Goal: Navigation & Orientation: Find specific page/section

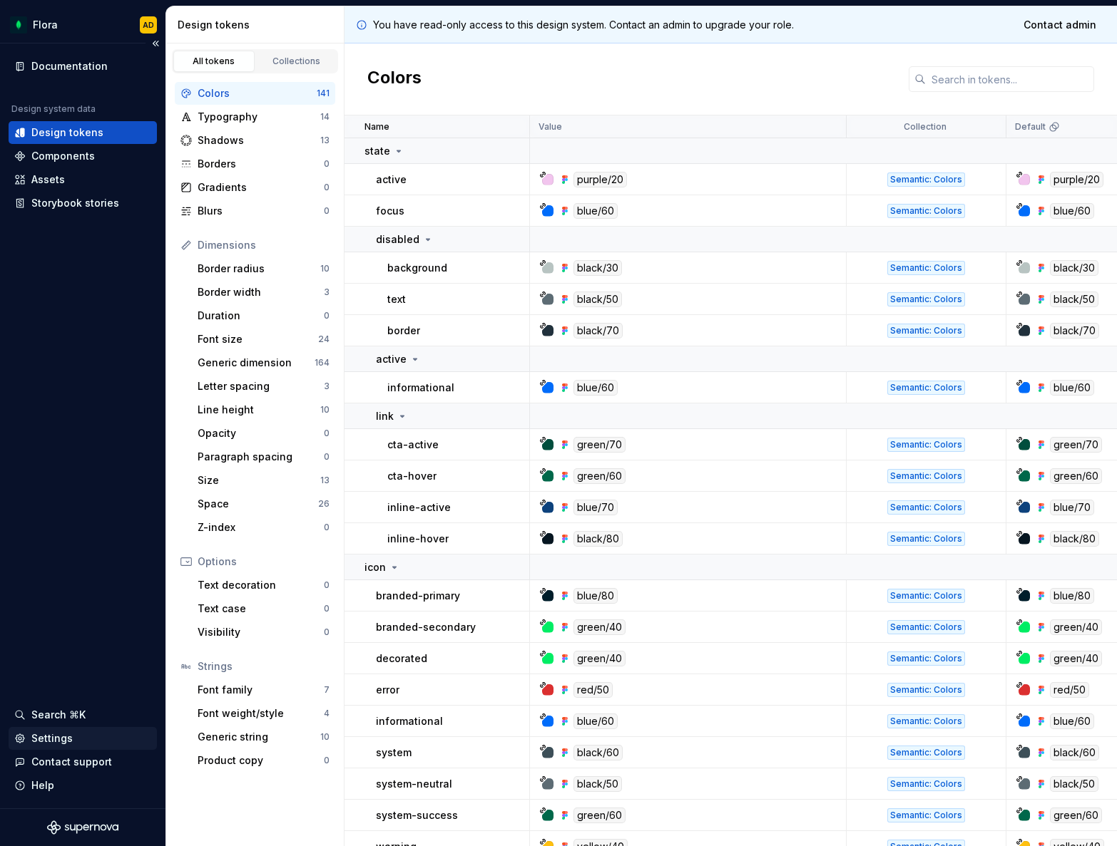
click at [40, 737] on div "Settings" at bounding box center [51, 739] width 41 height 14
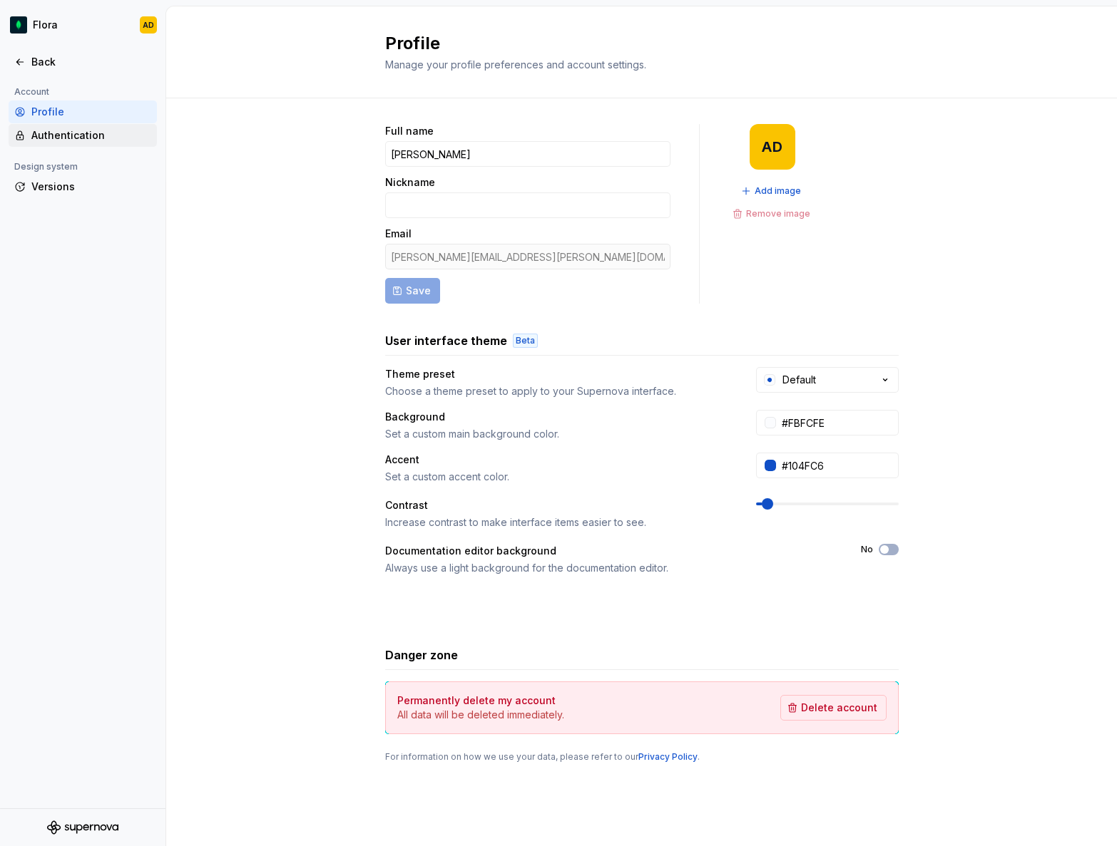
click at [83, 132] on div "Authentication" at bounding box center [91, 135] width 120 height 14
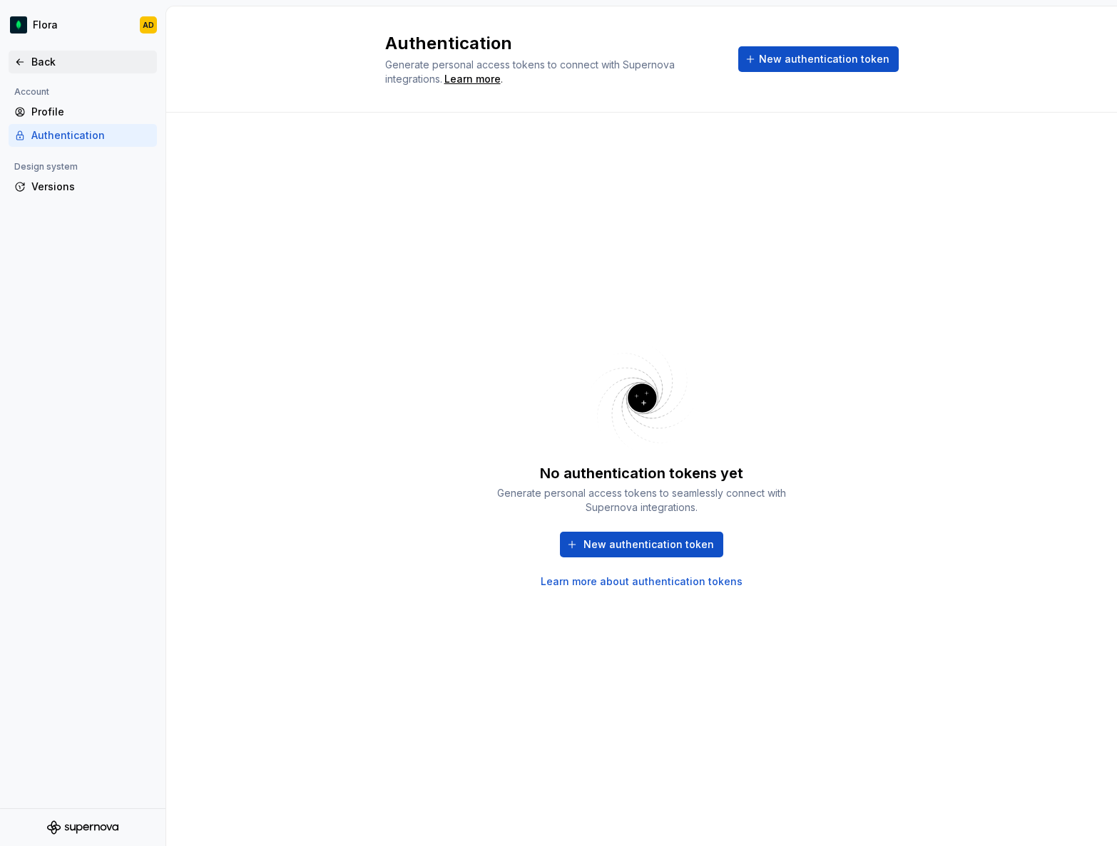
click at [48, 63] on div "Back" at bounding box center [91, 62] width 120 height 14
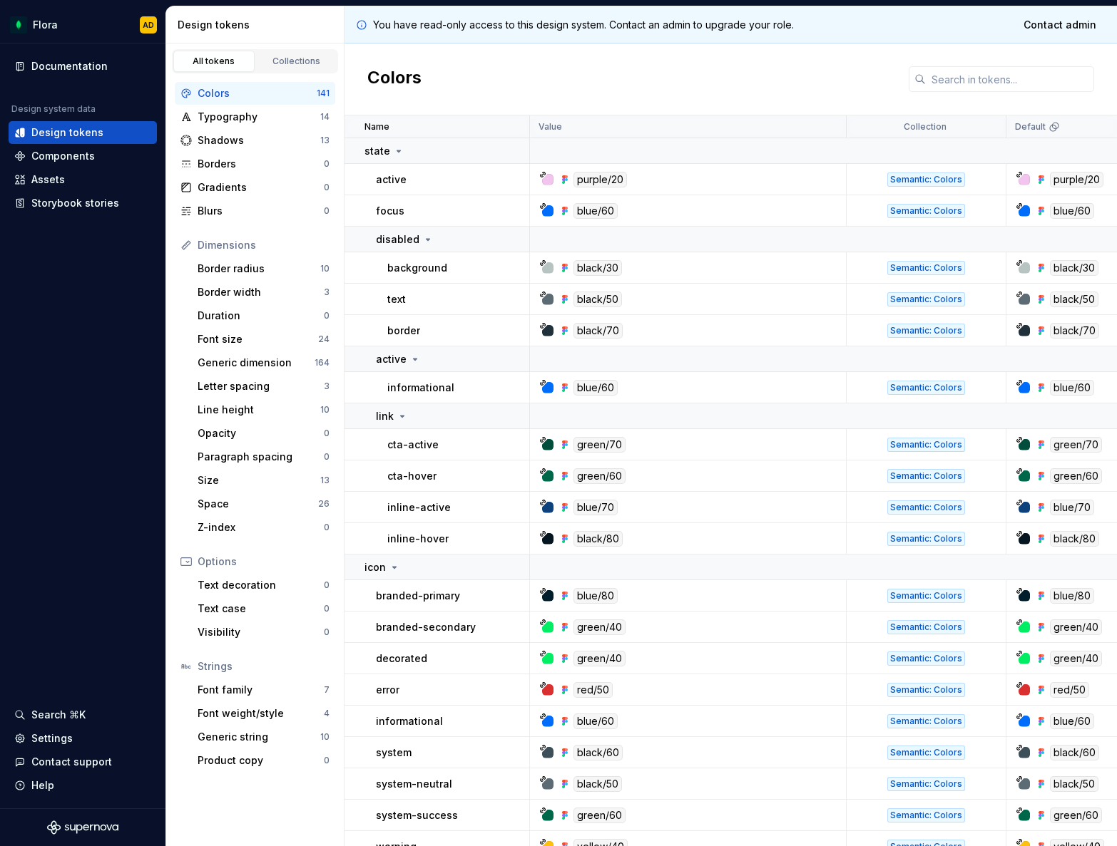
click at [710, 53] on div "Colors" at bounding box center [730, 79] width 772 height 72
click at [76, 519] on div "Documentation Design system data Design tokens Components Assets Storybook stor…" at bounding box center [82, 425] width 165 height 765
click at [59, 737] on div "Settings" at bounding box center [51, 739] width 41 height 14
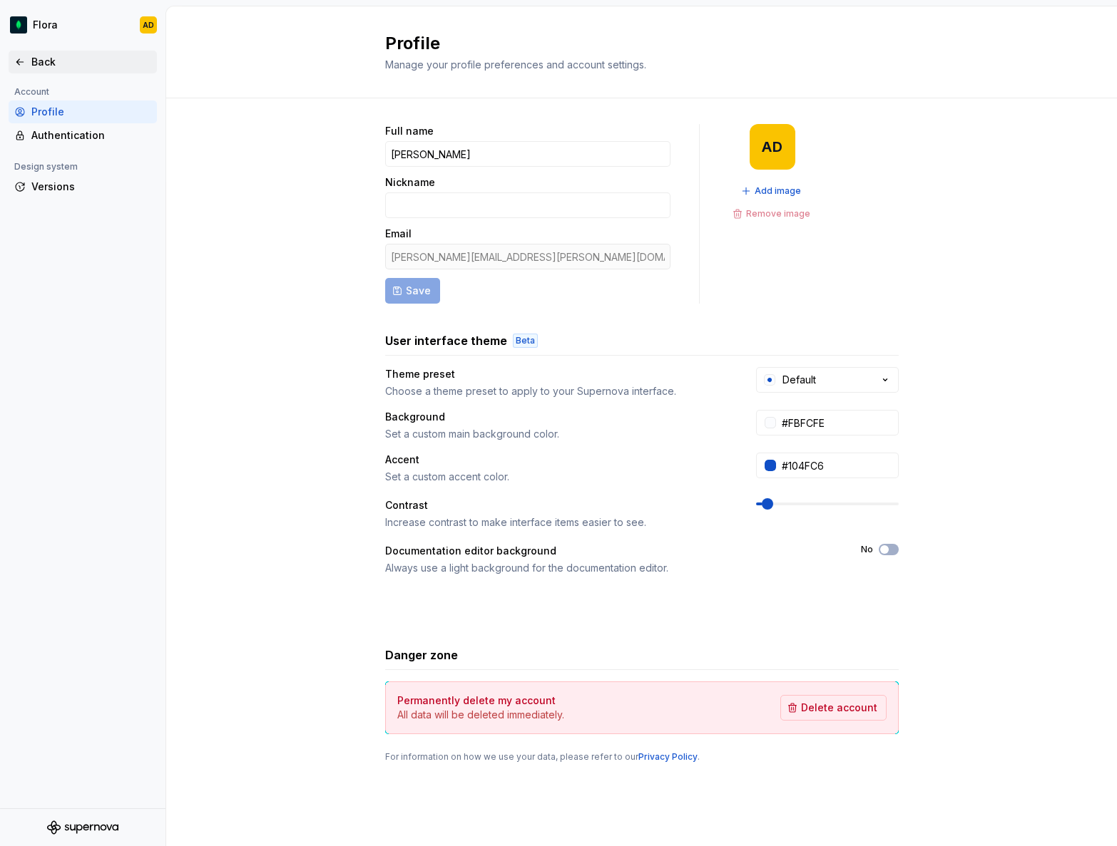
click at [46, 67] on div "Back" at bounding box center [91, 62] width 120 height 14
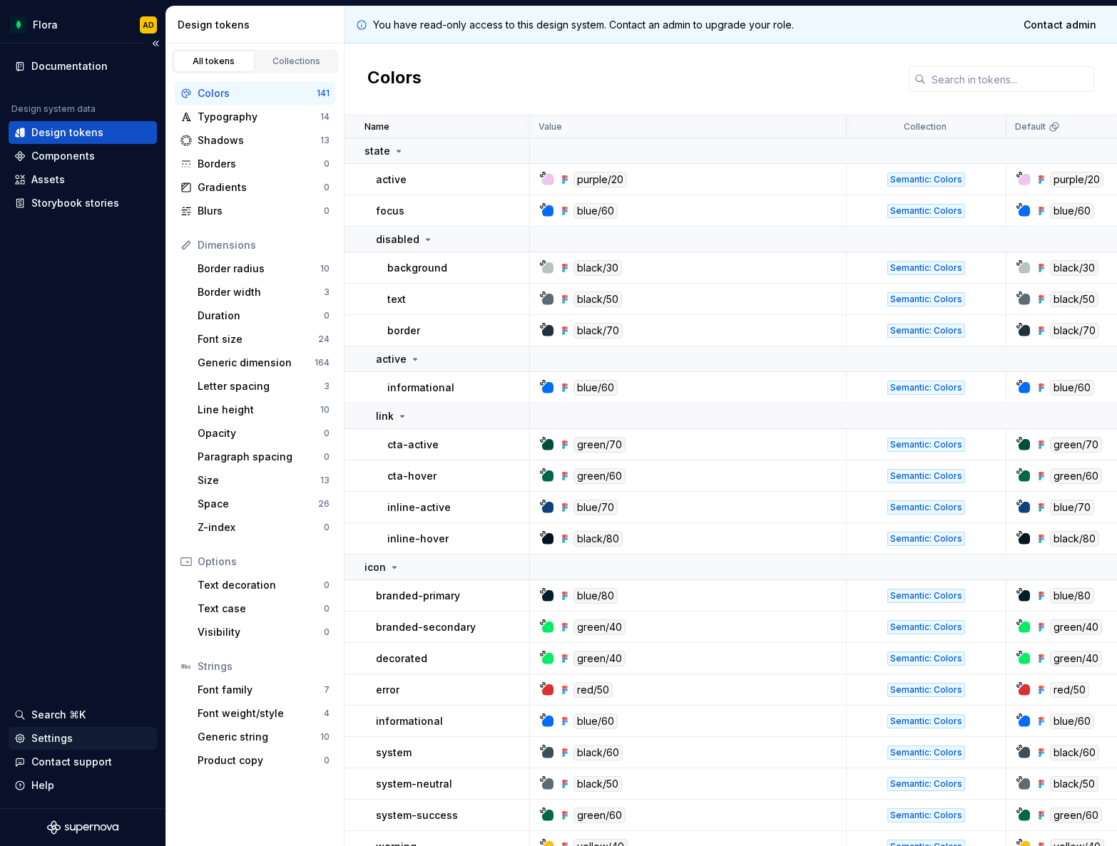
click at [55, 739] on div "Settings" at bounding box center [51, 739] width 41 height 14
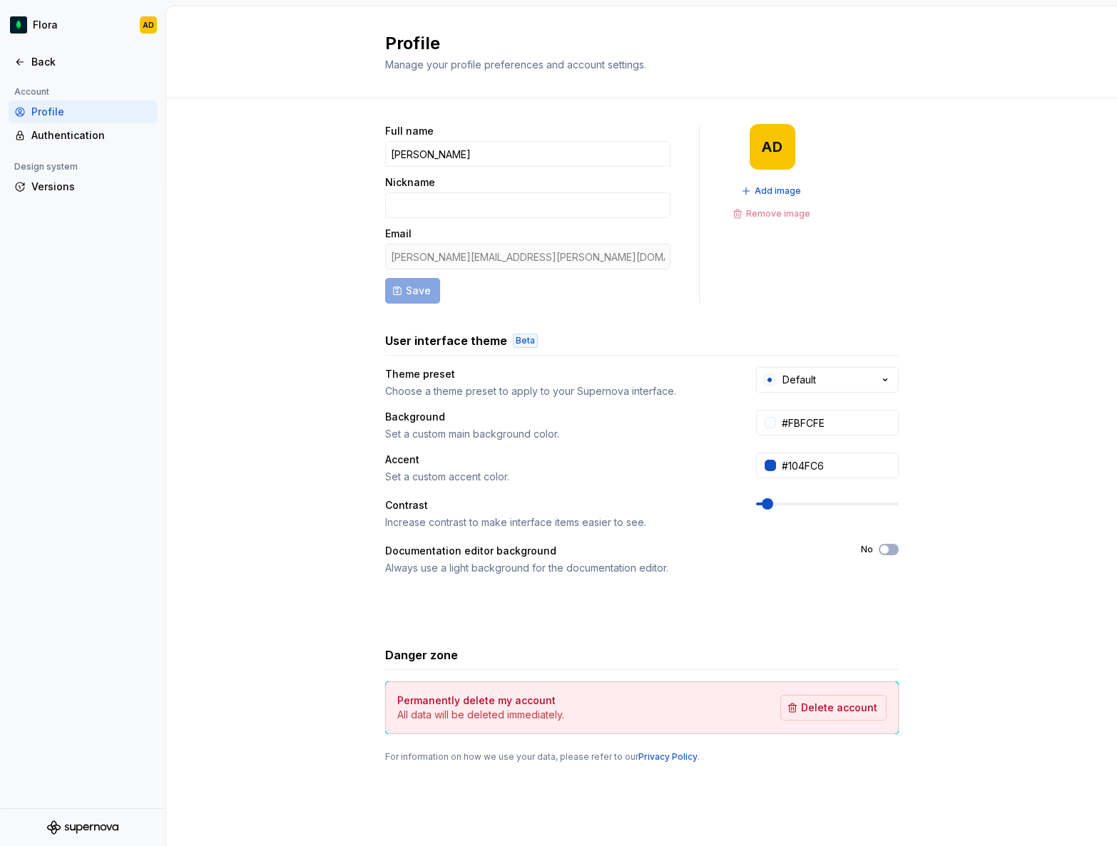
click at [250, 204] on div "Full name [PERSON_NAME] Nickname Email [PERSON_NAME][EMAIL_ADDRESS][PERSON_NAME…" at bounding box center [641, 457] width 950 height 719
